Goal: Task Accomplishment & Management: Manage account settings

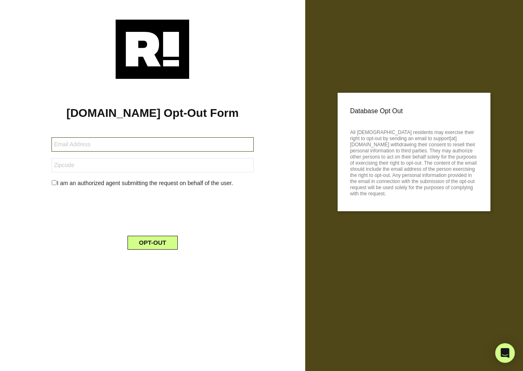
type input "[EMAIL_ADDRESS][DOMAIN_NAME]"
type input "97220"
type input "[EMAIL_ADDRESS][DOMAIN_NAME]"
type input "98271"
